Goal: Find specific page/section: Find specific page/section

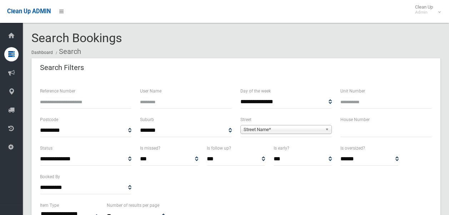
select select
click at [263, 128] on span "Street Name*" at bounding box center [283, 129] width 79 height 9
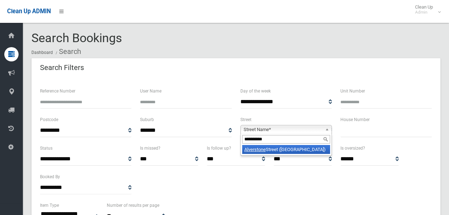
type input "**********"
click at [278, 151] on li "Alverstone Street (RIVERWOOD 2210)" at bounding box center [286, 149] width 88 height 9
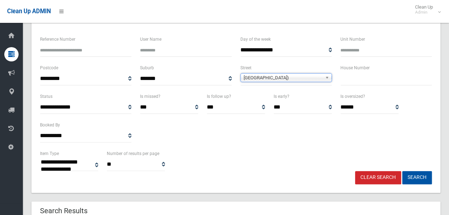
scroll to position [52, 0]
click at [419, 177] on button "Search" at bounding box center [417, 177] width 30 height 13
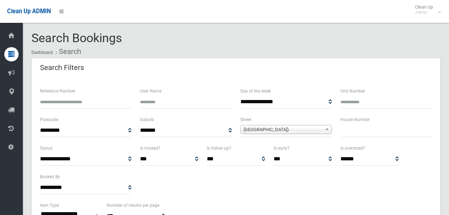
select select
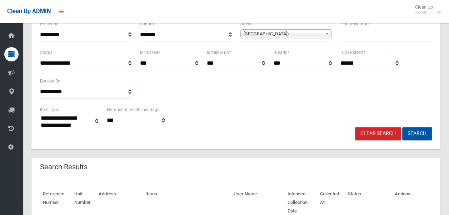
scroll to position [84, 0]
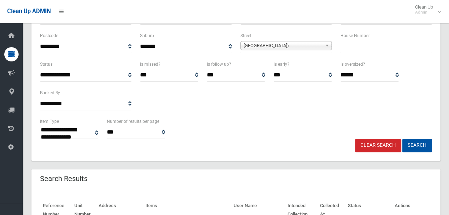
click at [374, 146] on link "Clear Search" at bounding box center [378, 145] width 46 height 13
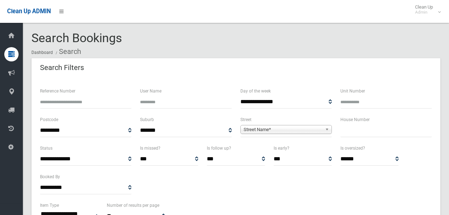
select select
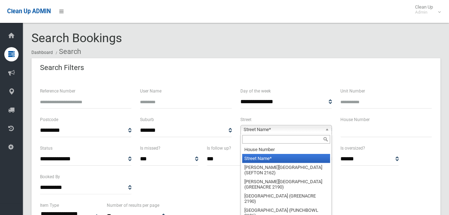
click at [282, 130] on span "Street Name*" at bounding box center [283, 129] width 79 height 9
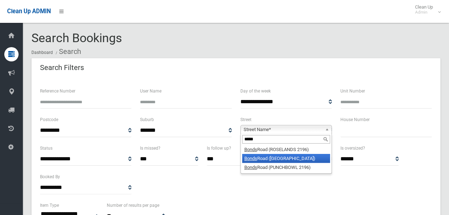
type input "*****"
click at [285, 158] on li "[GEOGRAPHIC_DATA])" at bounding box center [286, 158] width 88 height 9
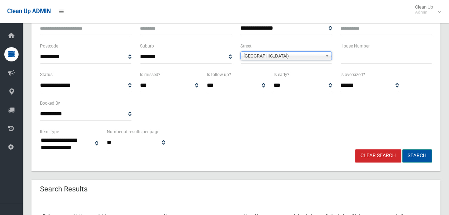
scroll to position [74, 0]
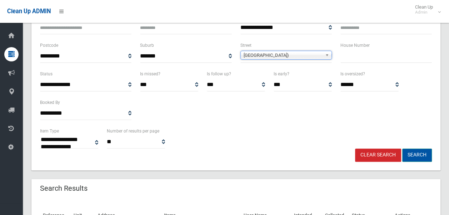
click at [416, 156] on button "Search" at bounding box center [417, 155] width 30 height 13
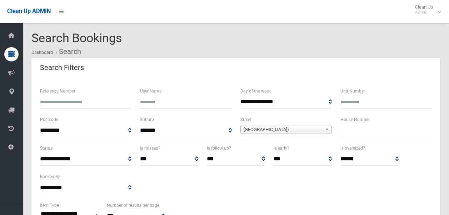
select select
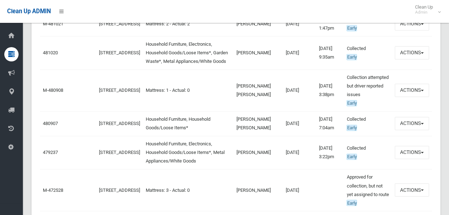
scroll to position [495, 0]
